Goal: Find specific page/section: Find specific page/section

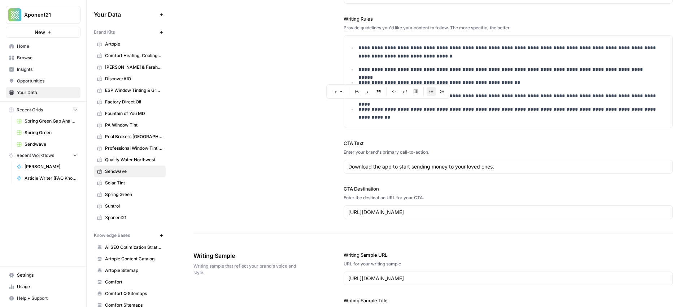
scroll to position [232, 0]
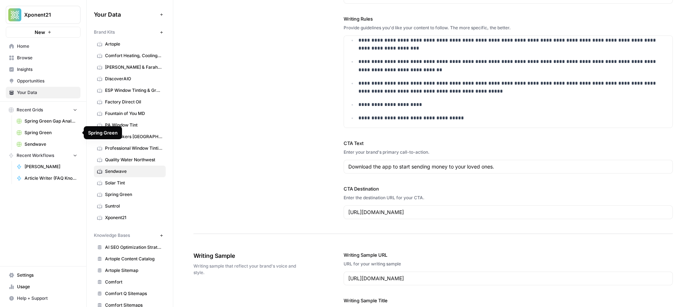
click at [44, 134] on span "Spring Green" at bounding box center [51, 132] width 53 height 6
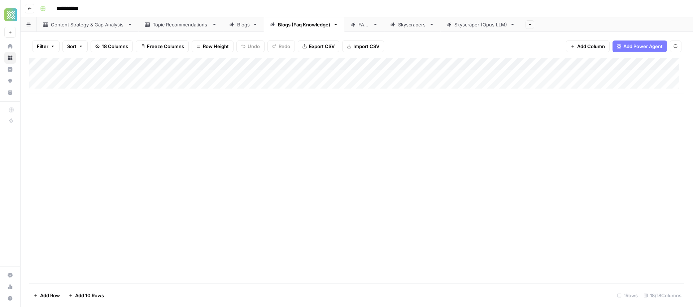
click at [243, 25] on div "Blogs" at bounding box center [243, 24] width 13 height 7
click at [283, 30] on link "Blogs (Faq Knowledge)" at bounding box center [304, 24] width 81 height 14
click at [241, 26] on div "Blogs" at bounding box center [243, 24] width 13 height 7
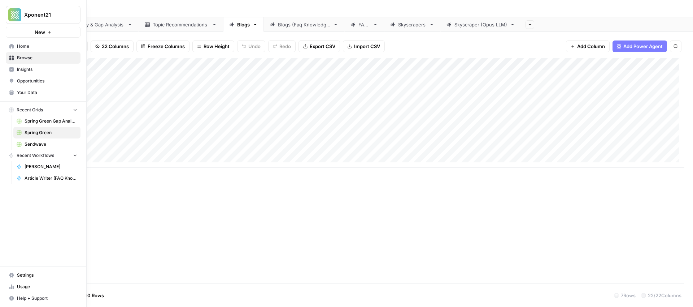
click at [34, 143] on span "Sendwave" at bounding box center [51, 144] width 53 height 6
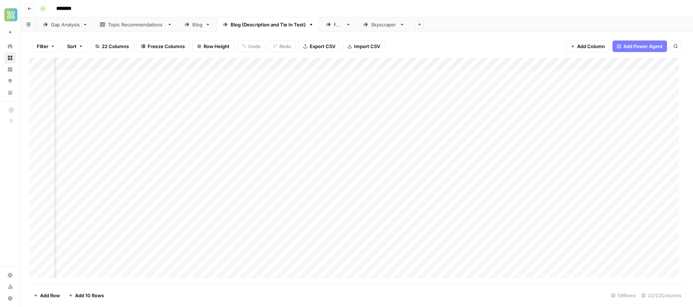
scroll to position [0, 1054]
click at [386, 101] on div "Add Column" at bounding box center [356, 170] width 655 height 225
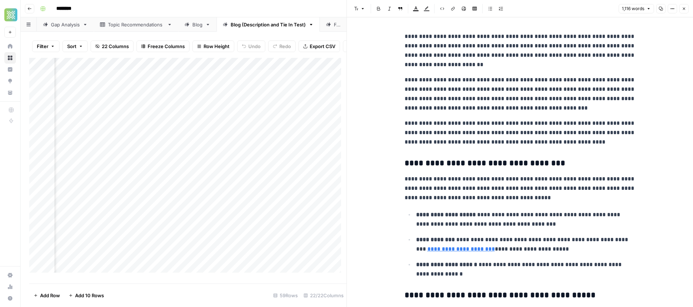
click at [685, 10] on icon "button" at bounding box center [684, 8] width 4 height 4
click at [685, 10] on div "Font style Bold Italic Block quote Text color Highlight color Code block Link I…" at bounding box center [520, 8] width 338 height 9
